Goal: Task Accomplishment & Management: Manage account settings

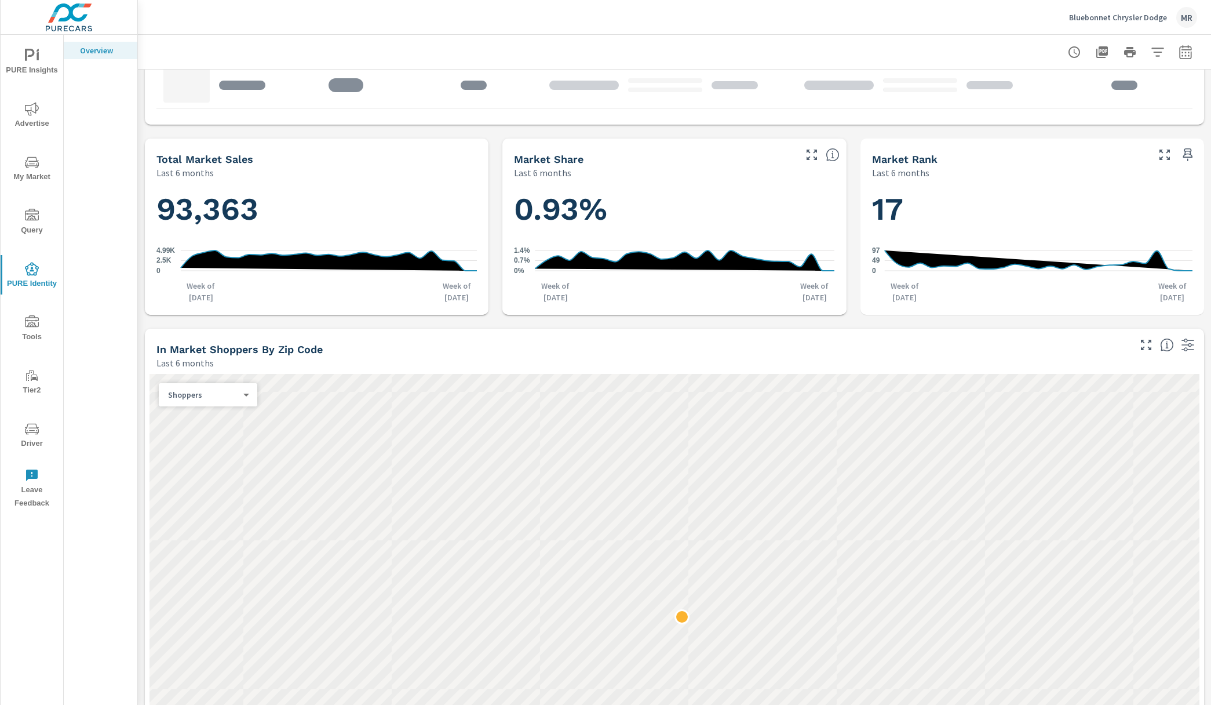
scroll to position [981, 0]
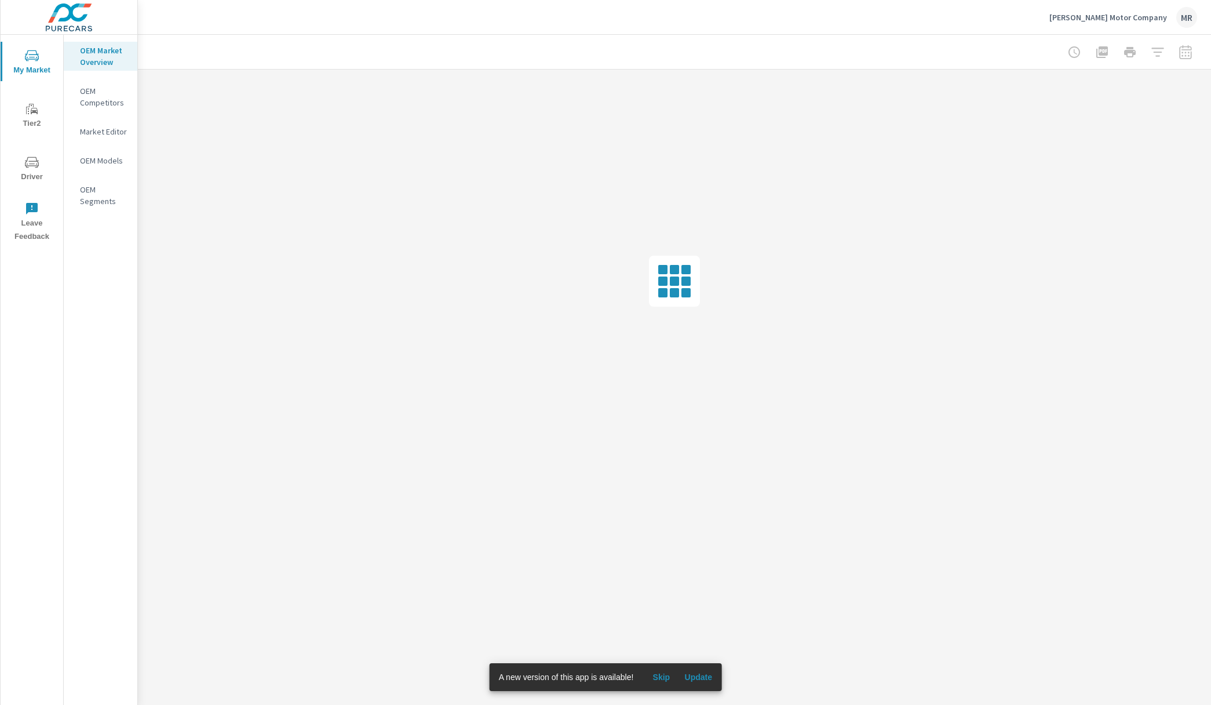
click at [1114, 26] on div "Mike Perry Motor Company MR" at bounding box center [1124, 17] width 148 height 21
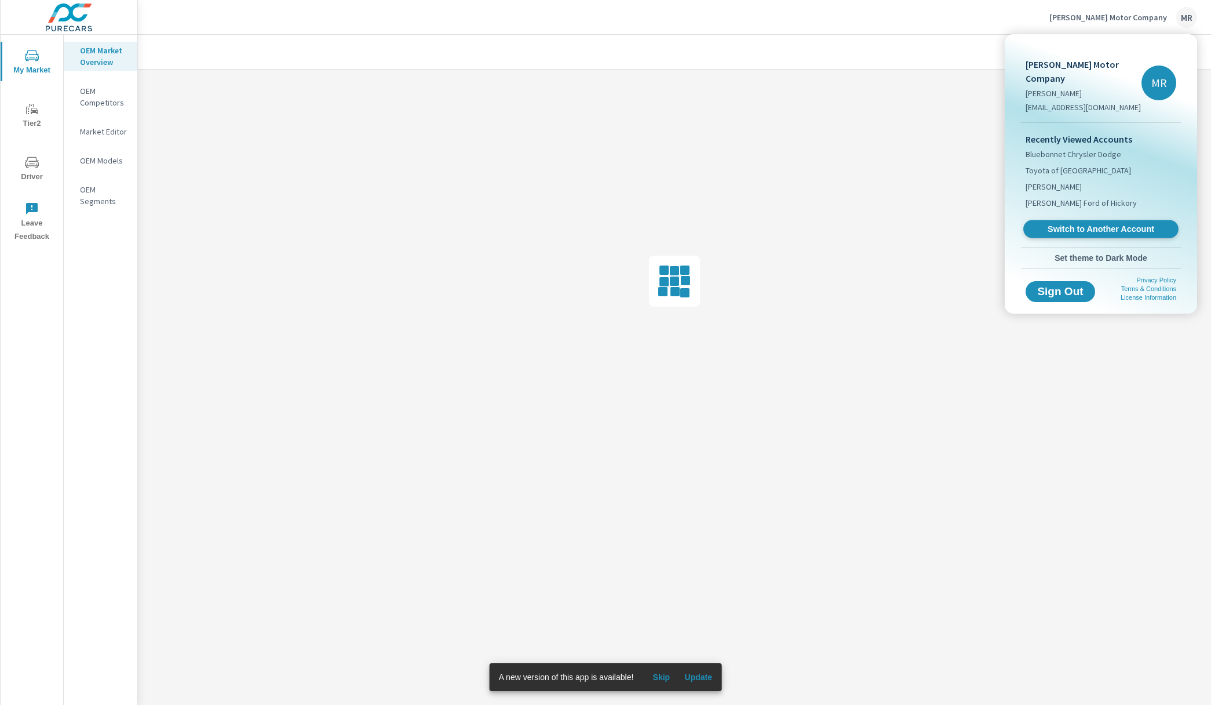
click at [1063, 224] on span "Switch to Another Account" at bounding box center [1101, 229] width 142 height 11
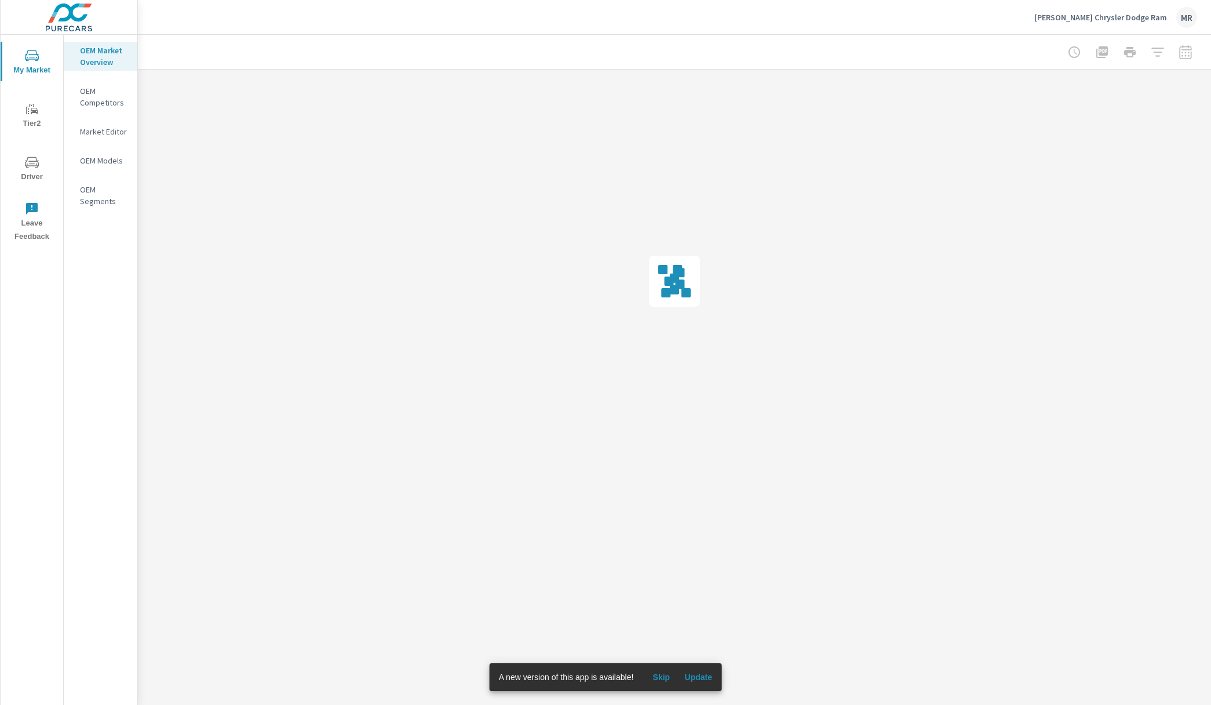
click at [705, 673] on span "Update" at bounding box center [698, 677] width 28 height 10
